Goal: Information Seeking & Learning: Find specific fact

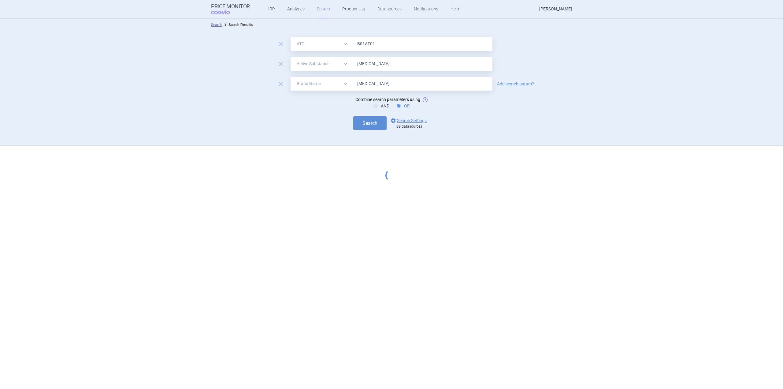
select select "atc"
select select "activeSubstance"
select select "brandName"
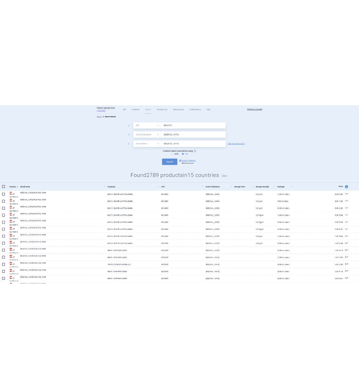
scroll to position [153, 0]
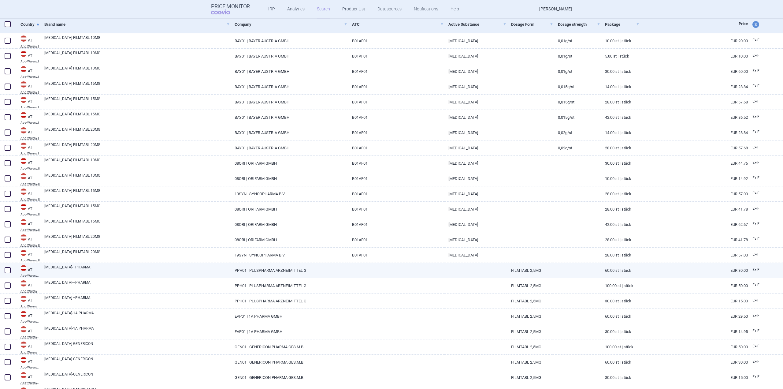
click at [169, 270] on link "[MEDICAL_DATA]-+PHARMA" at bounding box center [137, 269] width 186 height 11
select select "EUR"
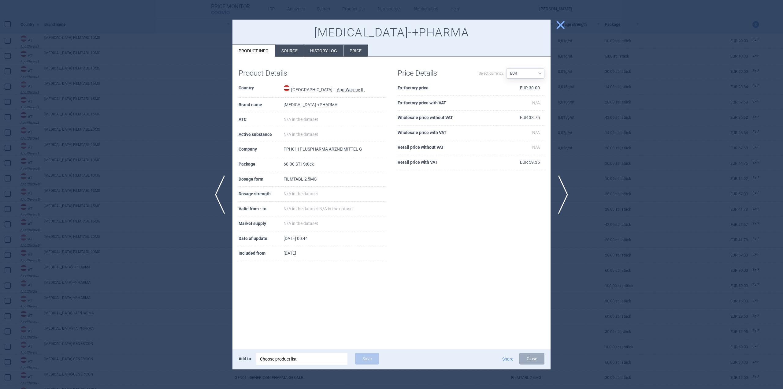
click at [288, 50] on li "Source" at bounding box center [289, 51] width 28 height 12
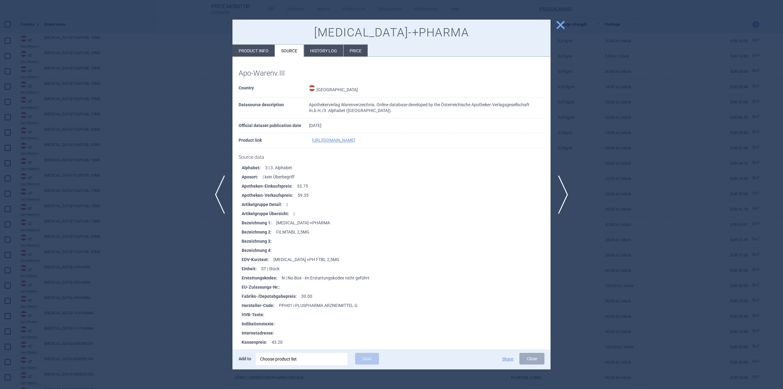
click at [327, 53] on li "History log" at bounding box center [323, 51] width 39 height 12
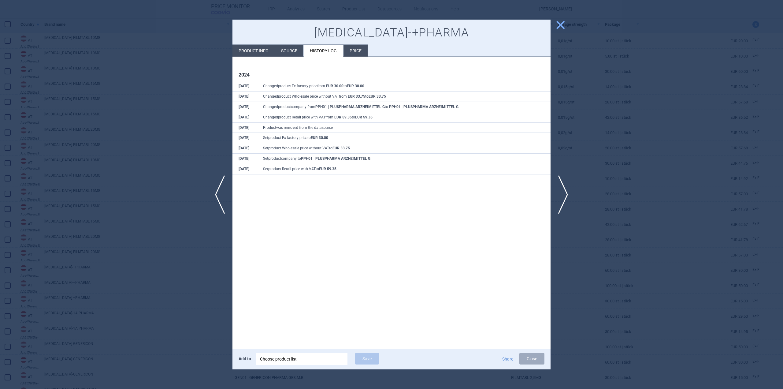
click at [349, 54] on li "Price" at bounding box center [356, 51] width 24 height 12
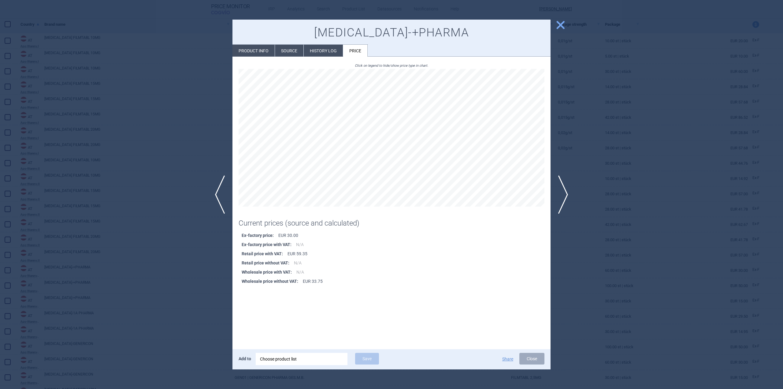
click at [261, 46] on li "Product info" at bounding box center [254, 51] width 42 height 12
select select "EUR"
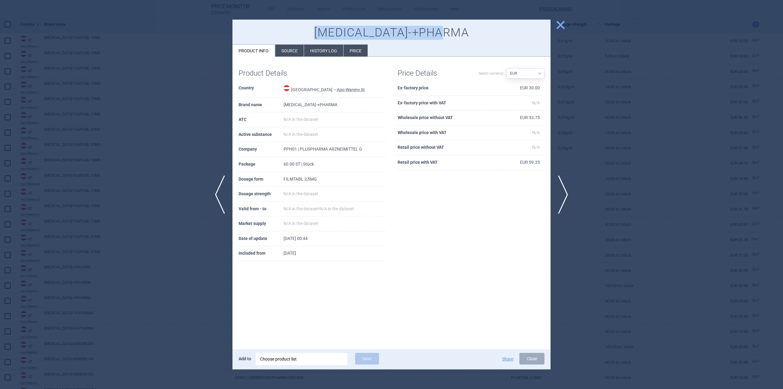
drag, startPoint x: 465, startPoint y: 29, endPoint x: 290, endPoint y: 34, distance: 174.2
click at [290, 34] on h1 "[MEDICAL_DATA]-+PHARMA" at bounding box center [392, 33] width 306 height 14
copy h1 "[MEDICAL_DATA]-+PHARMA"
click at [557, 26] on span "close" at bounding box center [560, 25] width 11 height 11
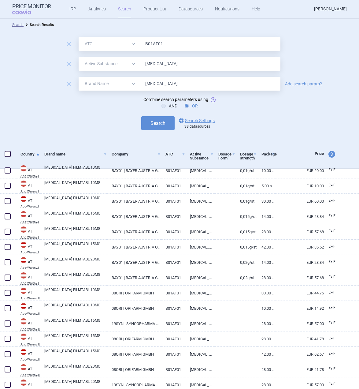
select select "atc"
select select "activeSubstance"
select select "brandName"
